Goal: Task Accomplishment & Management: Complete application form

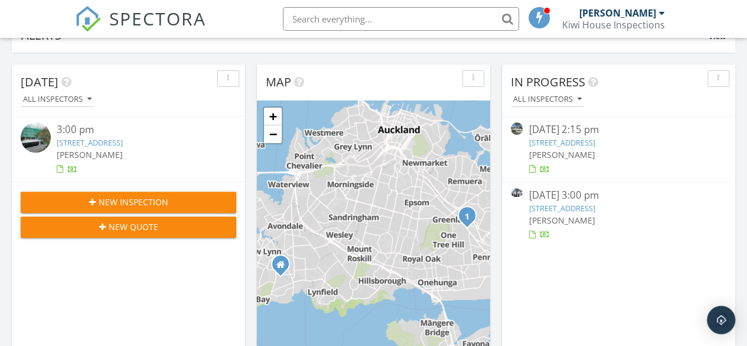
scroll to position [114, 0]
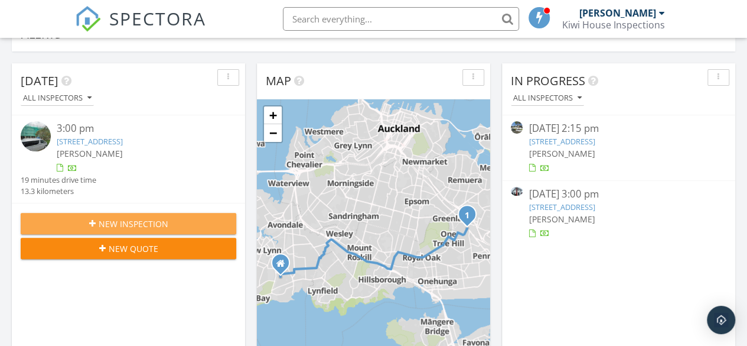
click at [105, 222] on span "New Inspection" at bounding box center [134, 223] width 70 height 12
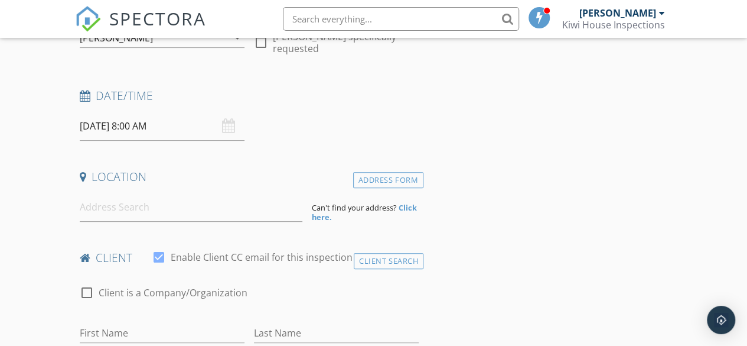
scroll to position [152, 0]
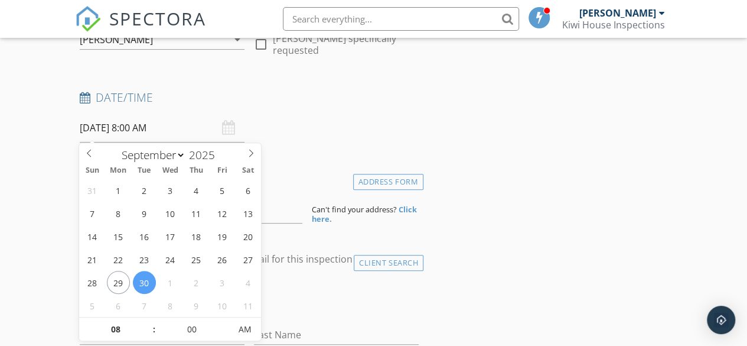
click at [132, 131] on input "30/09/2025 8:00 AM" at bounding box center [162, 127] width 165 height 29
select select "9"
type input "01/10/2025 8:00 AM"
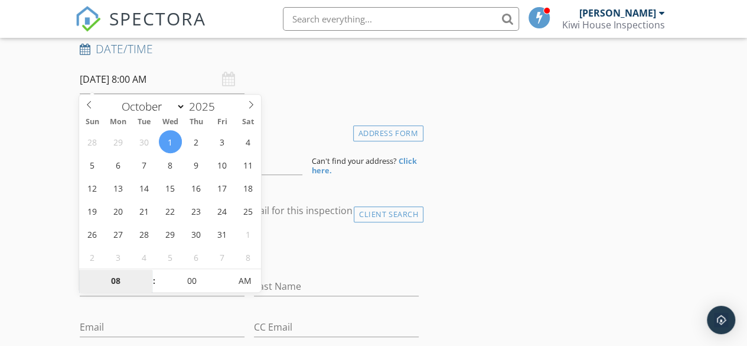
scroll to position [203, 0]
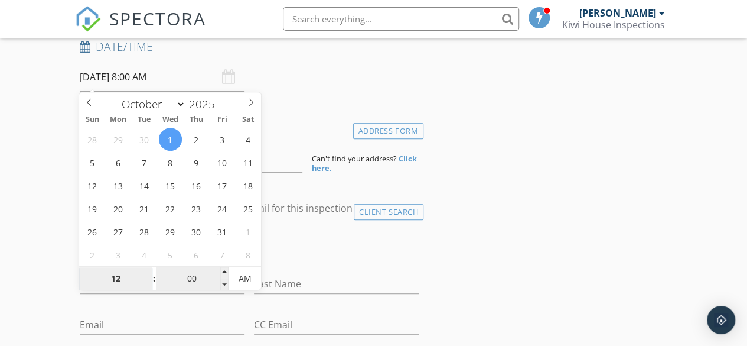
type input "12"
type input "01/10/2025 12:00 AM"
click at [202, 284] on input "00" at bounding box center [192, 279] width 73 height 24
type input "30"
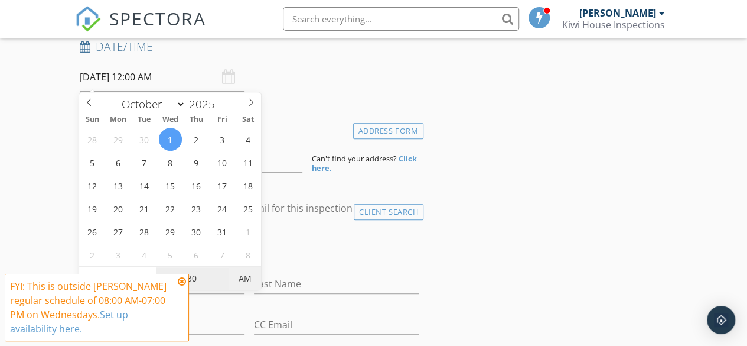
type input "01/10/2025 12:30 PM"
click at [245, 280] on span "AM" at bounding box center [245, 278] width 32 height 24
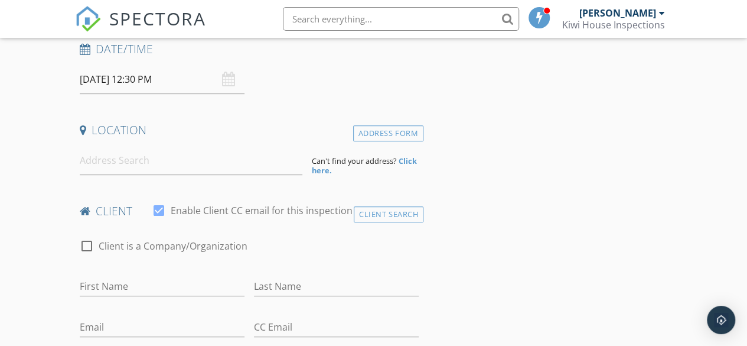
scroll to position [199, 0]
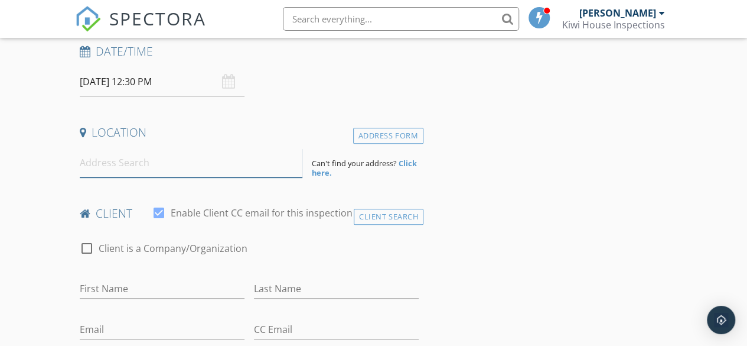
click at [152, 165] on input at bounding box center [191, 162] width 223 height 29
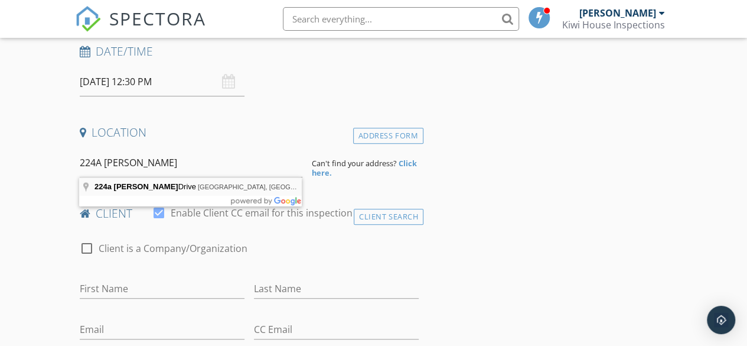
type input "224a Walter Strevens Drive, Conifer Grove, Auckland, New Zealand"
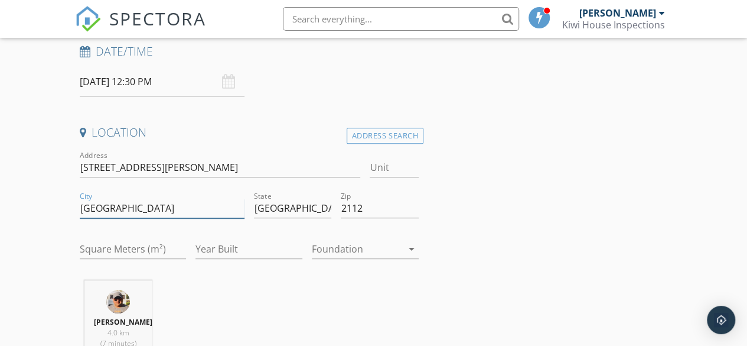
drag, startPoint x: 128, startPoint y: 205, endPoint x: 58, endPoint y: 207, distance: 69.8
type input "Conifer Grove"
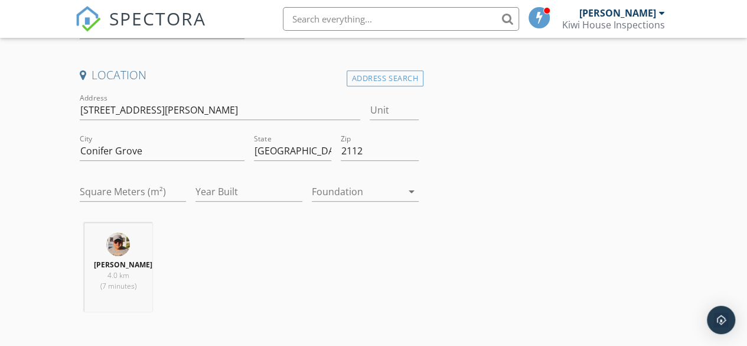
scroll to position [256, 0]
click at [99, 103] on input "224 Walter Strevens Dr" at bounding box center [220, 109] width 281 height 19
click at [252, 112] on input "224A Walter Strevens Dr" at bounding box center [220, 109] width 281 height 19
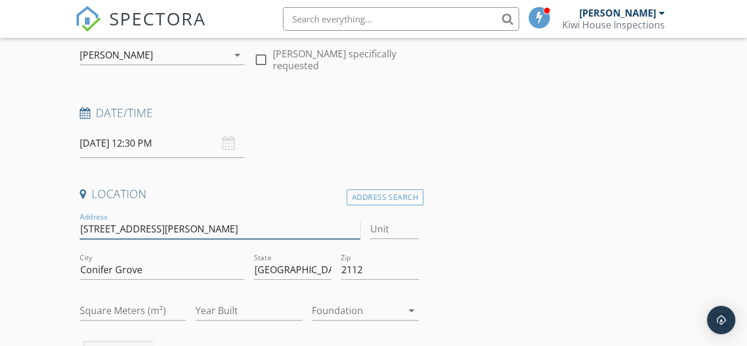
scroll to position [139, 0]
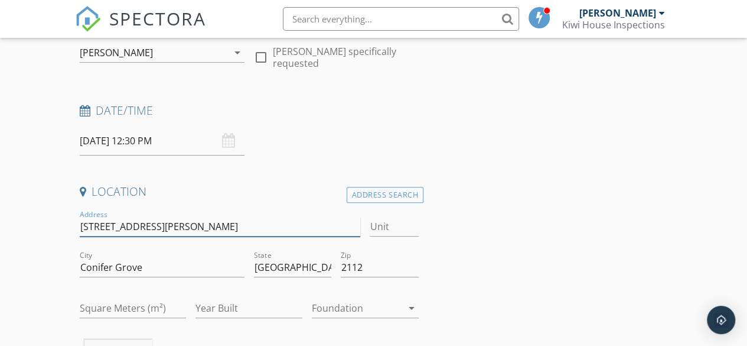
type input "224A Walter Strevens Drive"
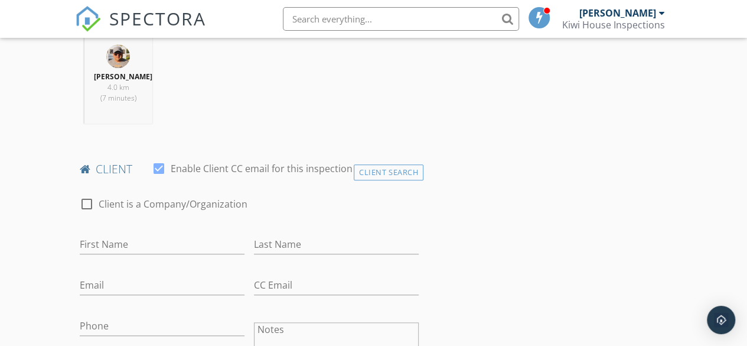
scroll to position [448, 0]
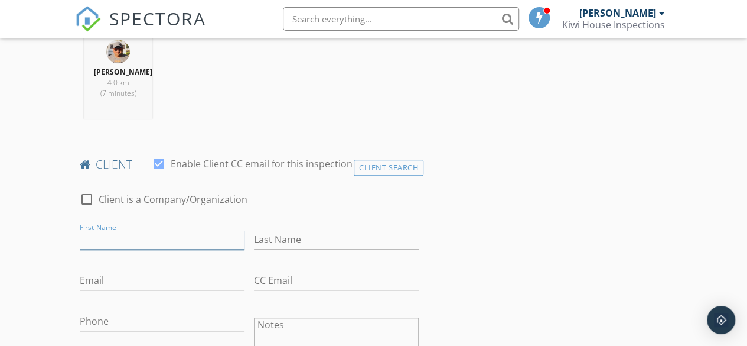
click at [197, 240] on input "First Name" at bounding box center [162, 239] width 165 height 19
type input "Parminder"
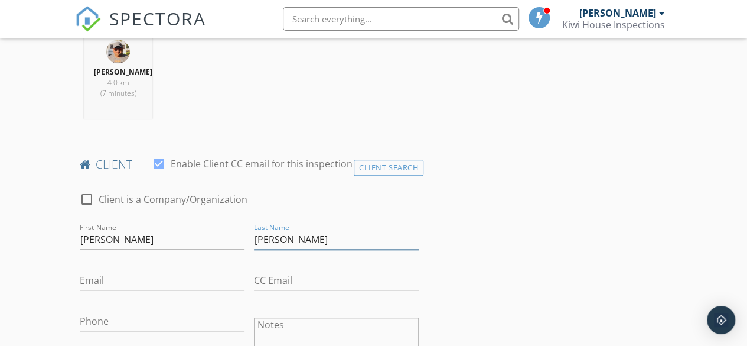
type input "Singh"
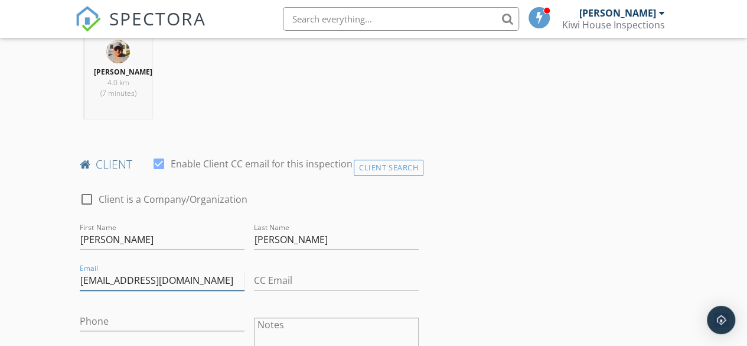
type input "sunny_bagla23@yahoo.com"
click at [157, 315] on input "Phone" at bounding box center [162, 320] width 165 height 19
type input "021 037 8533"
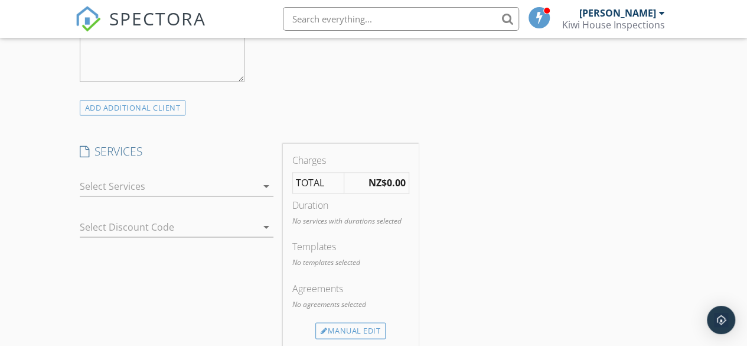
scroll to position [838, 0]
click at [264, 180] on icon "arrow_drop_down" at bounding box center [266, 183] width 14 height 14
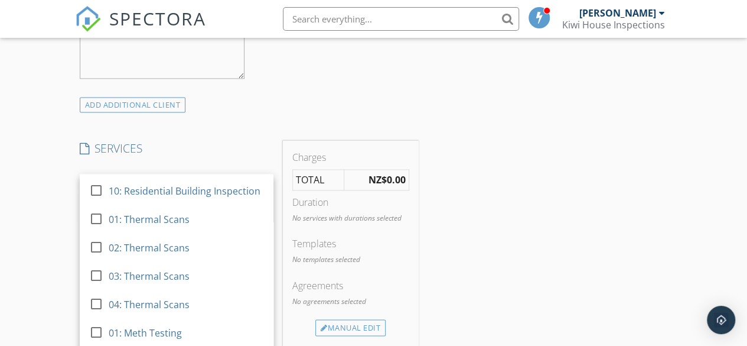
scroll to position [253, 0]
click at [97, 143] on div at bounding box center [96, 133] width 20 height 20
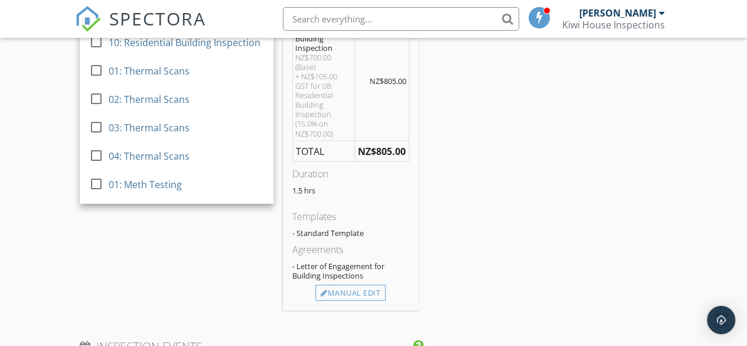
scroll to position [991, 0]
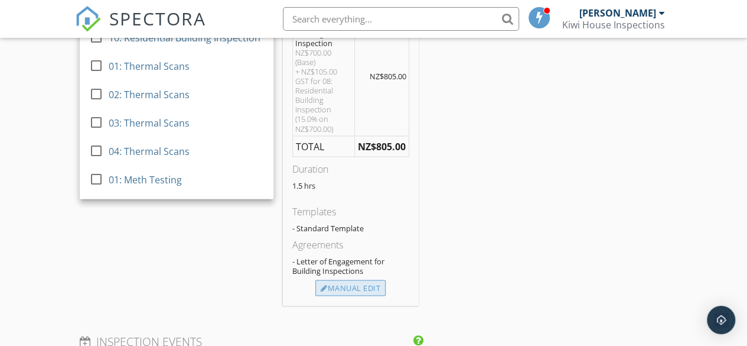
click at [369, 281] on div "Manual Edit" at bounding box center [350, 287] width 70 height 17
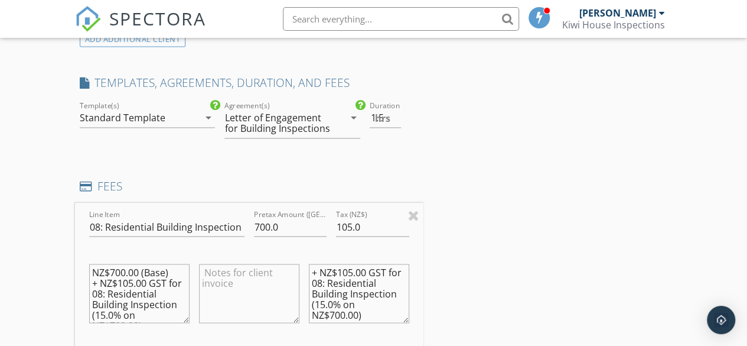
scroll to position [903, 0]
click at [211, 118] on icon "arrow_drop_down" at bounding box center [208, 118] width 14 height 14
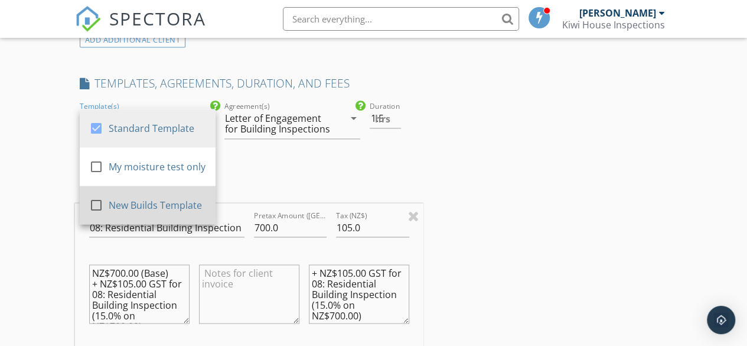
click at [90, 201] on div at bounding box center [96, 205] width 20 height 20
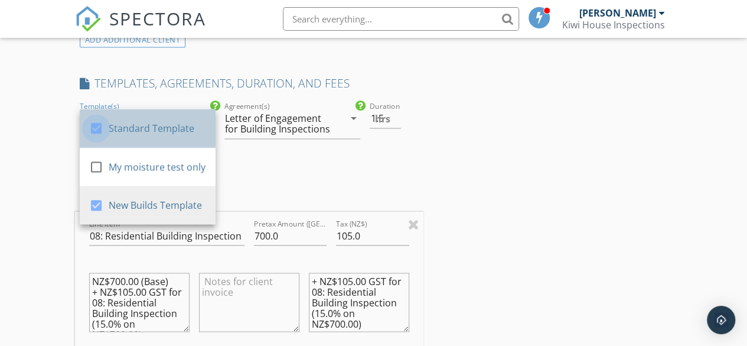
click at [94, 131] on div at bounding box center [96, 128] width 20 height 20
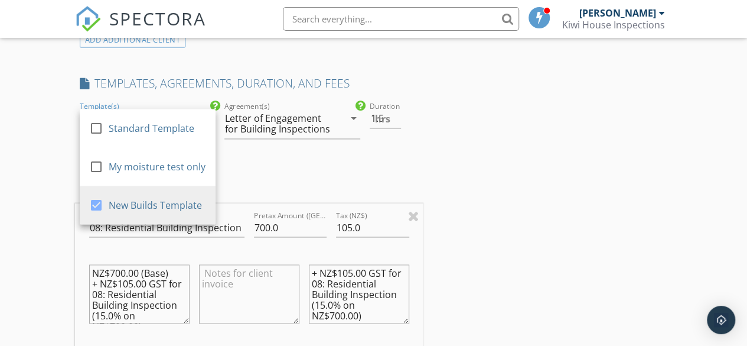
click at [34, 167] on div "New Inspection Click here to use the New Order Form INSPECTOR(S) check_box Rake…" at bounding box center [373, 244] width 747 height 2132
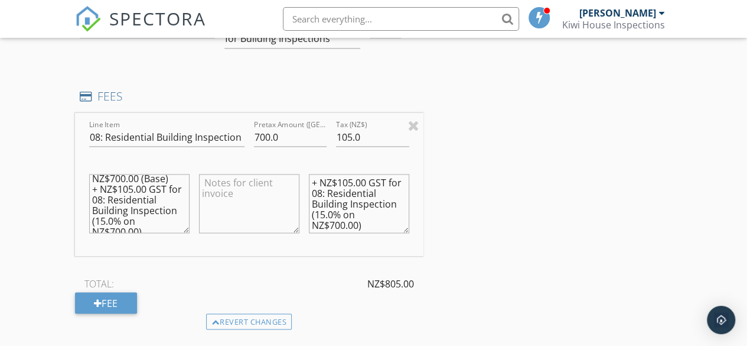
scroll to position [0, 0]
drag, startPoint x: 149, startPoint y: 227, endPoint x: 86, endPoint y: 172, distance: 84.1
click at [86, 172] on div "NZ$700.00 (Base) + NZ$105.00 GST for 08: Residential Building Inspection (15.0%…" at bounding box center [139, 204] width 110 height 92
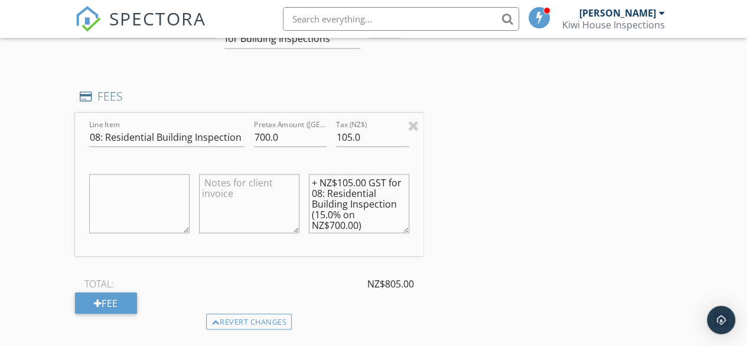
drag, startPoint x: 380, startPoint y: 224, endPoint x: 307, endPoint y: 177, distance: 87.7
click at [307, 177] on div "+ NZ$105.00 GST for 08: Residential Building Inspection (15.0% on NZ$700.00)" at bounding box center [359, 204] width 110 height 92
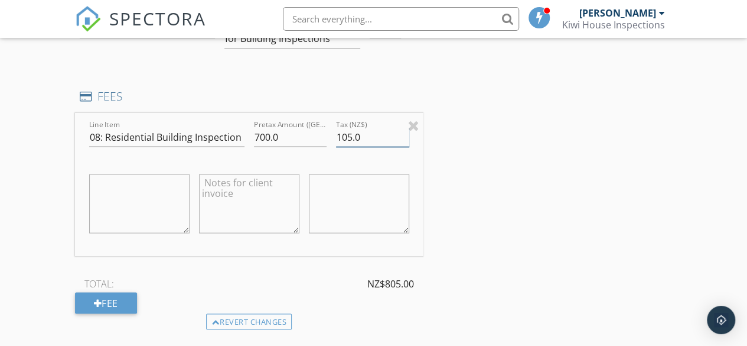
click at [367, 136] on input "105.0" at bounding box center [372, 136] width 73 height 19
type input "1"
type input "0"
click at [541, 167] on div "INSPECTOR(S) check_box Rakesh Sethi PRIMARY Rakesh Sethi arrow_drop_down check_…" at bounding box center [374, 174] width 598 height 2036
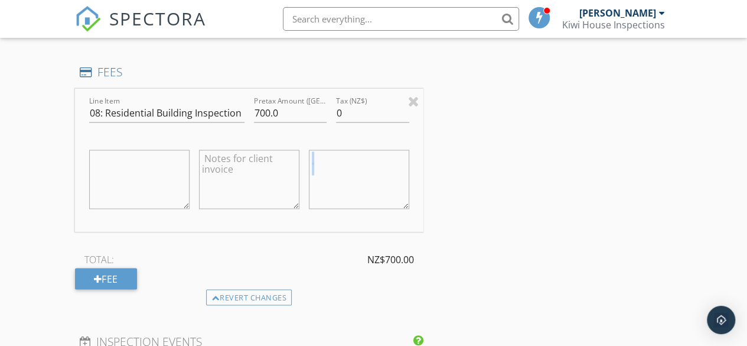
click at [541, 167] on div "INSPECTOR(S) check_box Rakesh Sethi PRIMARY Rakesh Sethi arrow_drop_down check_…" at bounding box center [374, 150] width 598 height 2036
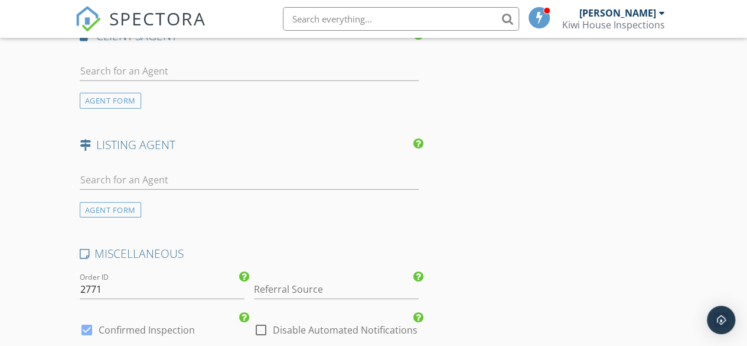
scroll to position [1489, 0]
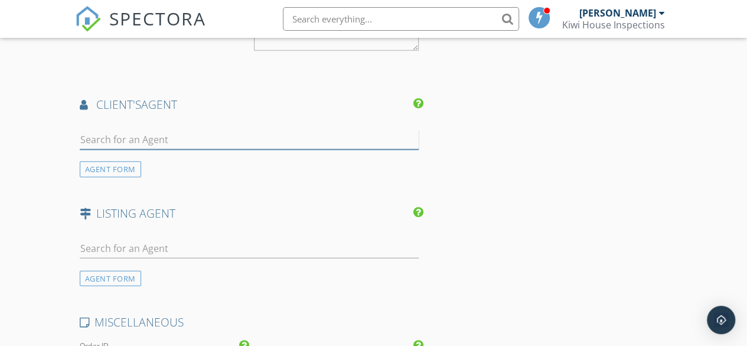
click at [164, 135] on input "text" at bounding box center [249, 139] width 339 height 19
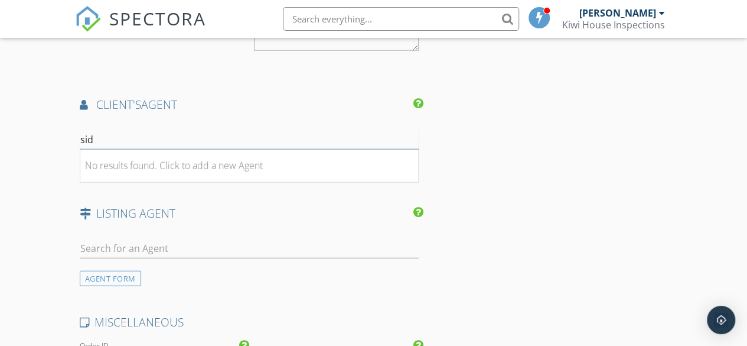
type input "sid"
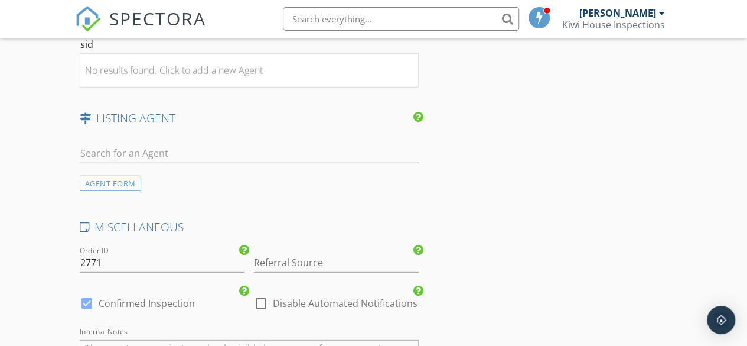
scroll to position [1598, 0]
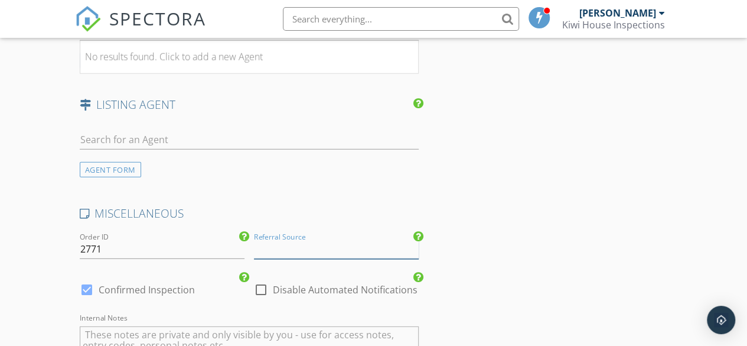
click at [340, 250] on input "Referral Source" at bounding box center [336, 248] width 165 height 19
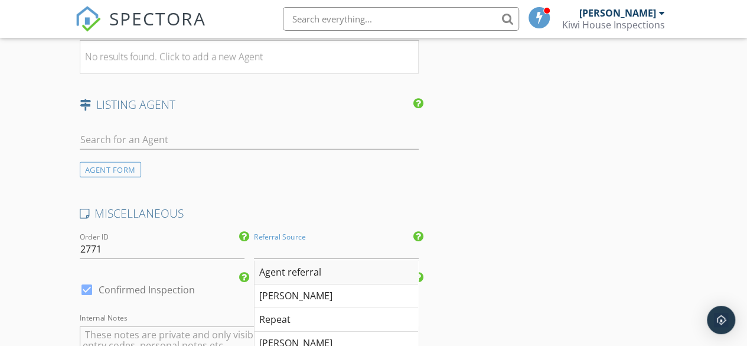
click at [285, 274] on div "Agent referral" at bounding box center [337, 273] width 164 height 24
type input "Agent referral"
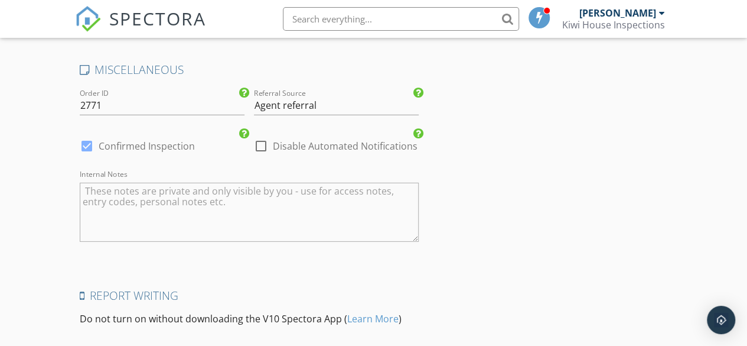
scroll to position [1864, 0]
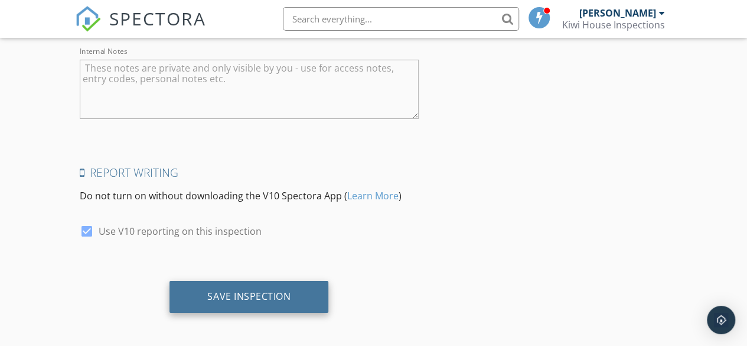
click at [226, 284] on div "Save Inspection" at bounding box center [249, 297] width 159 height 32
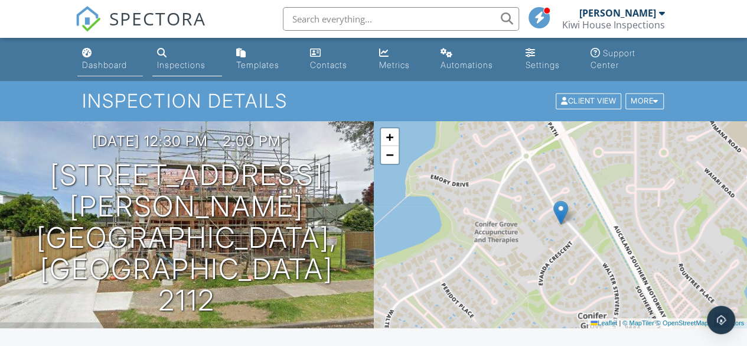
click at [109, 69] on div "Dashboard" at bounding box center [104, 65] width 45 height 10
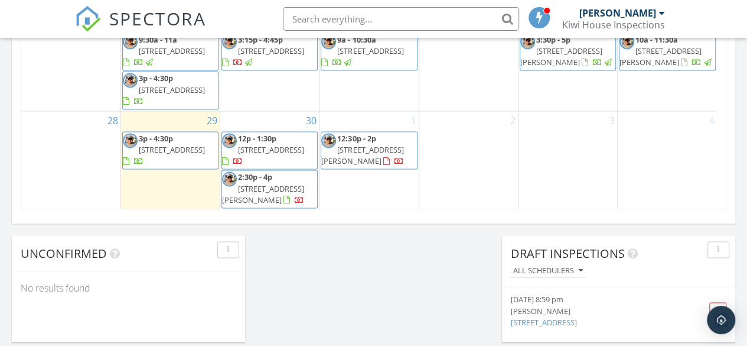
scroll to position [888, 0]
click at [152, 144] on span "4/1 Waiohua Rd, Greenlane 1051" at bounding box center [172, 149] width 66 height 11
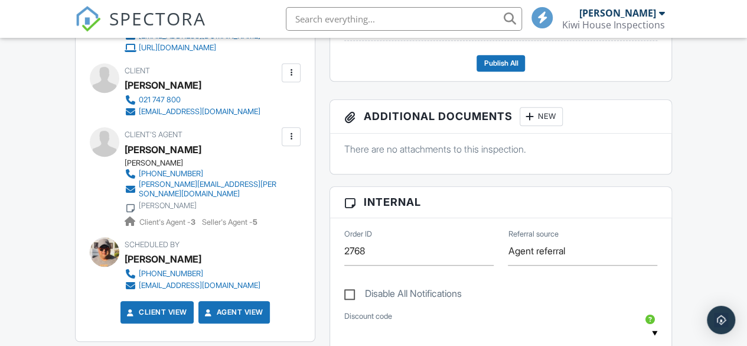
scroll to position [301, 0]
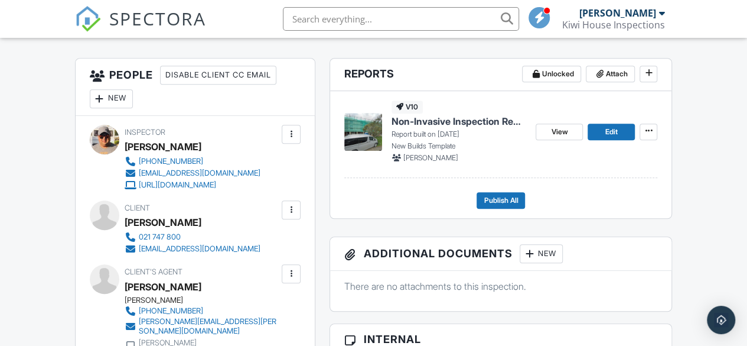
click at [483, 118] on span "Non-Invasive Inspection Report" at bounding box center [459, 121] width 135 height 13
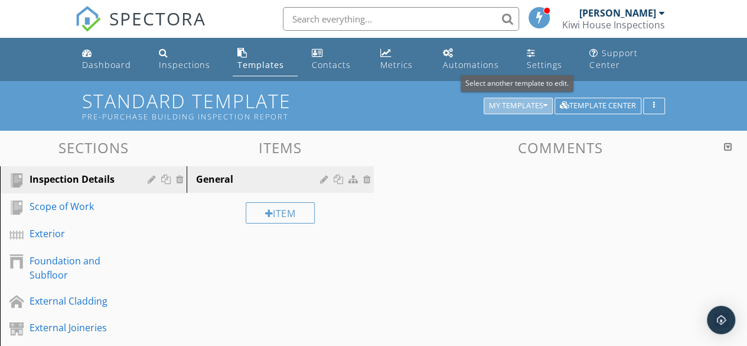
click at [545, 100] on button "My Templates" at bounding box center [518, 105] width 69 height 17
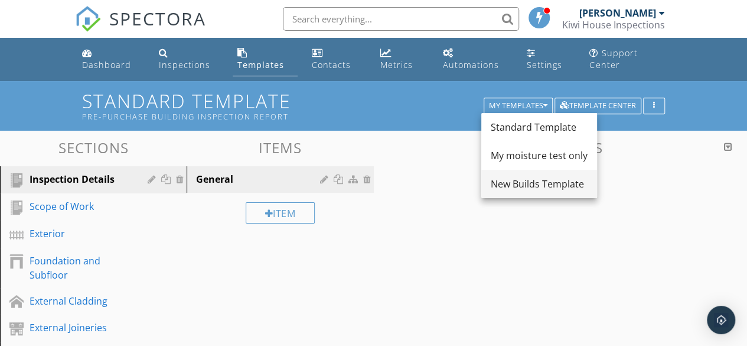
click at [517, 187] on div "New Builds Template" at bounding box center [539, 184] width 97 height 14
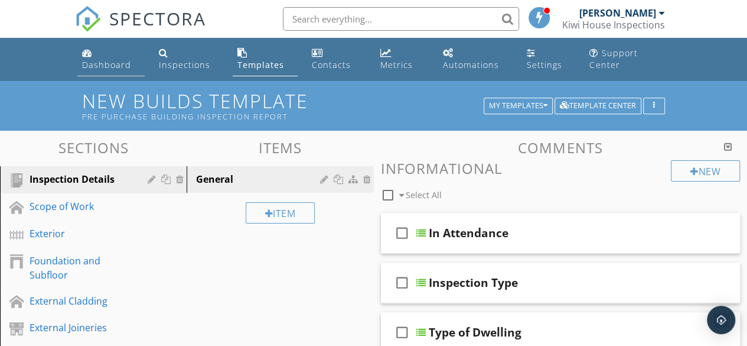
click at [106, 62] on div "Dashboard" at bounding box center [106, 64] width 49 height 11
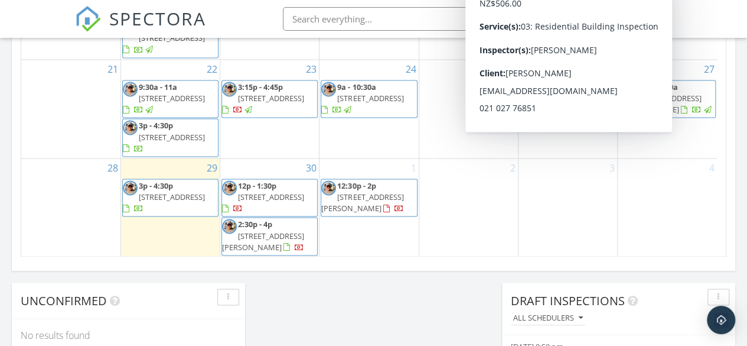
scroll to position [841, 0]
